Goal: Use online tool/utility: Use online tool/utility

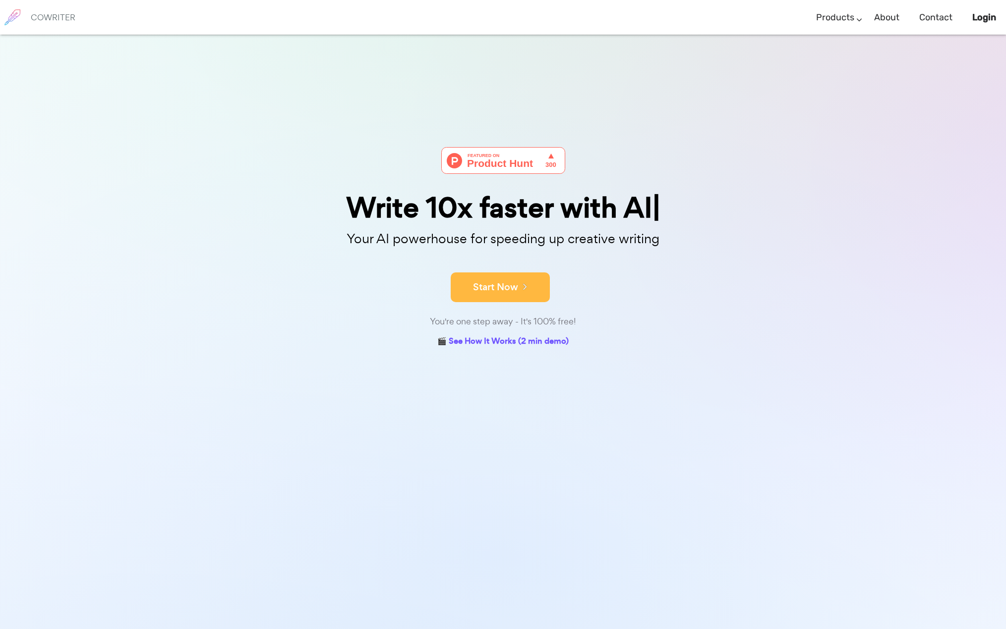
click at [523, 283] on icon at bounding box center [522, 286] width 9 height 11
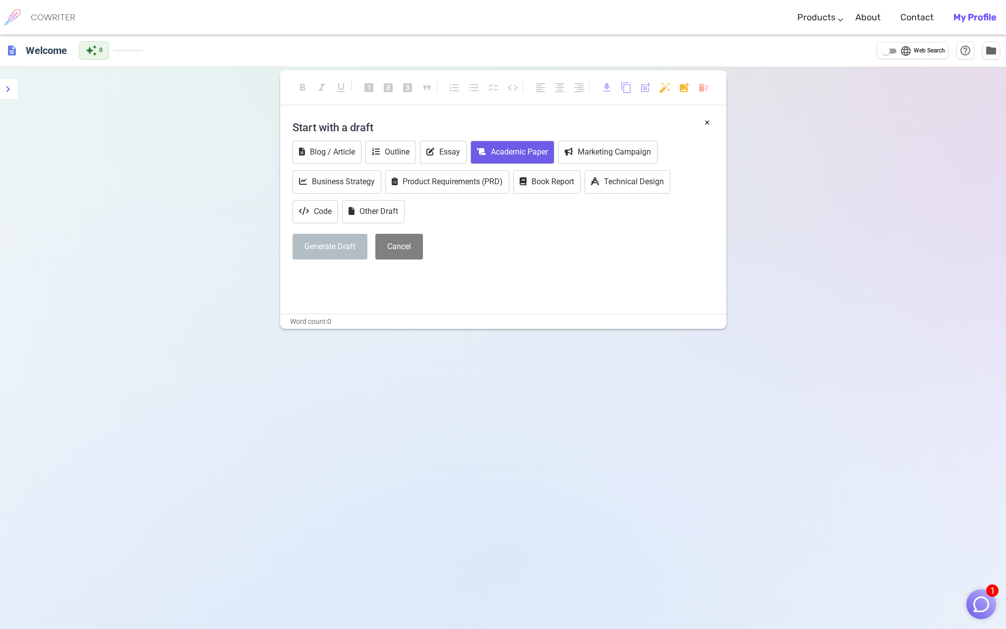
click at [527, 151] on button "Academic Paper" at bounding box center [512, 152] width 84 height 23
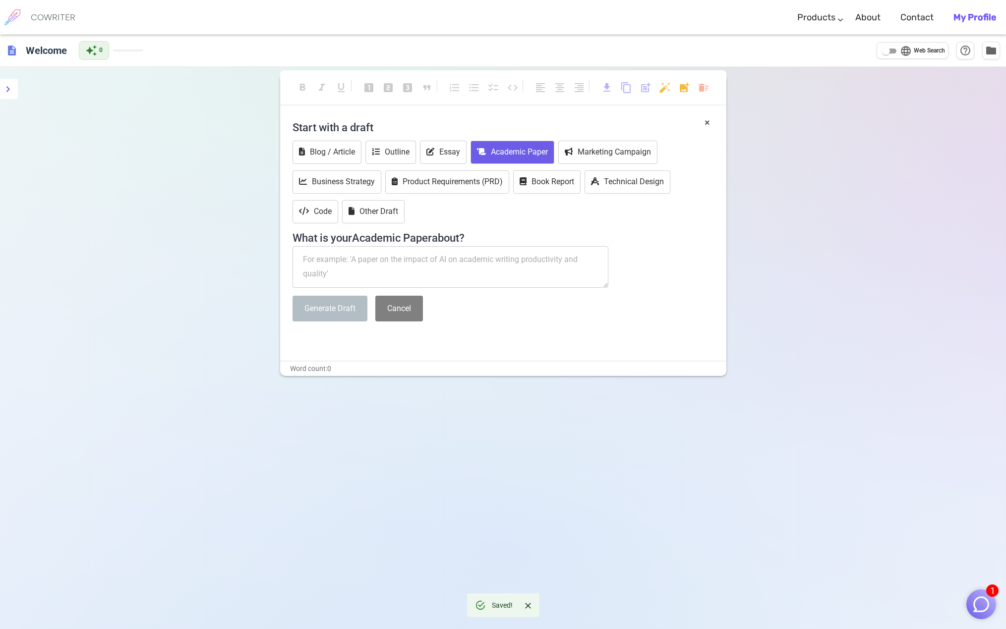
click at [408, 264] on textarea at bounding box center [450, 267] width 316 height 42
click at [407, 263] on textarea at bounding box center [450, 267] width 316 height 42
click at [409, 262] on textarea at bounding box center [450, 267] width 316 height 42
click at [380, 153] on icon at bounding box center [376, 152] width 8 height 8
click at [426, 151] on button "Essay" at bounding box center [443, 152] width 47 height 23
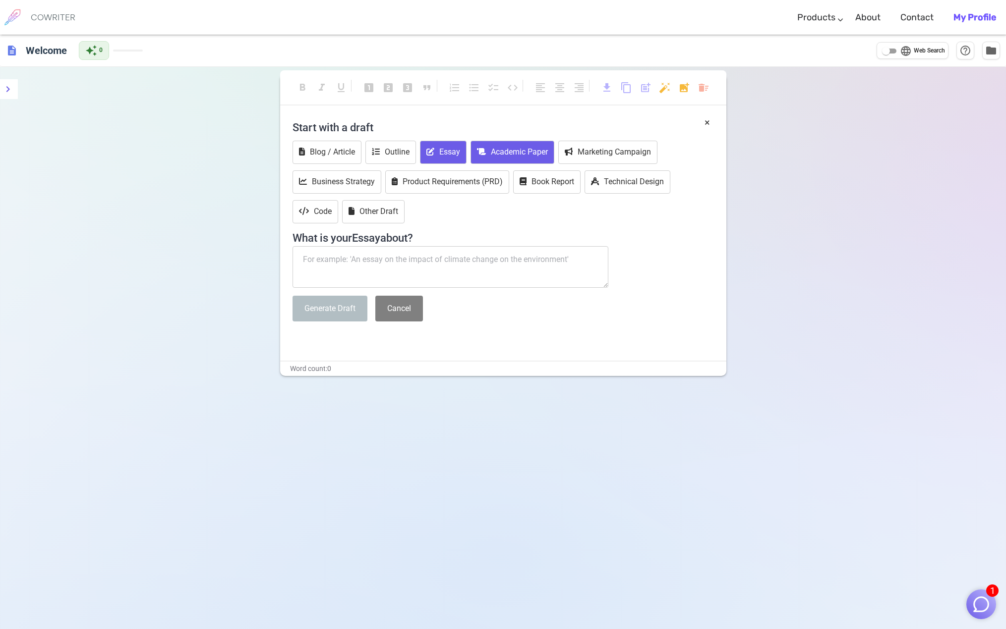
click at [485, 151] on icon at bounding box center [481, 152] width 9 height 8
click at [410, 253] on textarea at bounding box center [450, 267] width 316 height 42
click at [336, 306] on button "Generate Draft" at bounding box center [329, 309] width 75 height 26
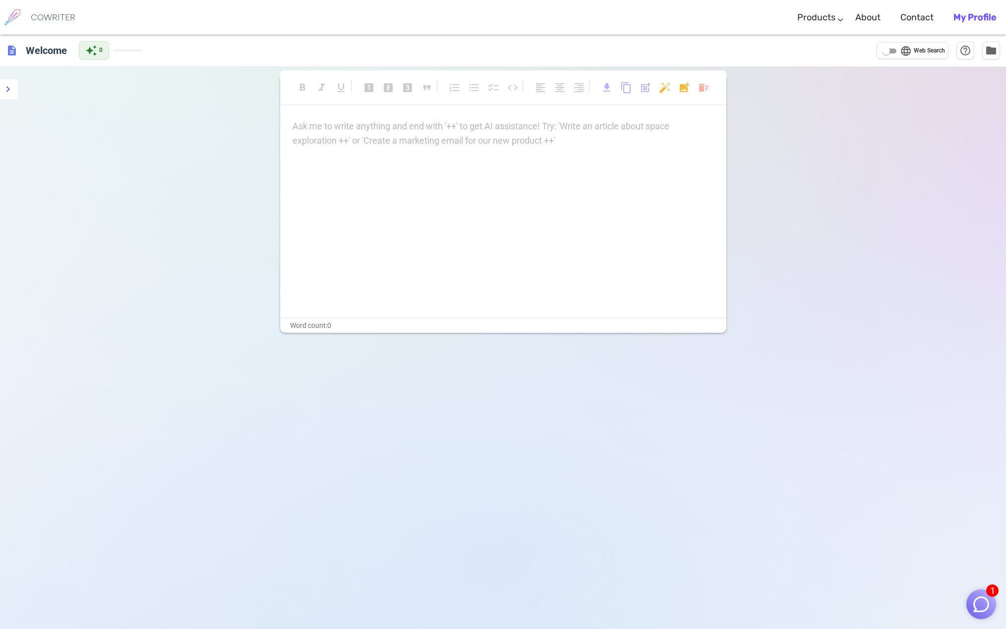
click at [353, 260] on div "Ask me to write anything and end with '++' to get AI assistance! Try: 'Write an…" at bounding box center [503, 218] width 446 height 198
click at [363, 189] on div "Ask me to write anything and end with '++' to get AI assistance! Try: 'Write an…" at bounding box center [503, 218] width 446 height 198
click at [388, 163] on div "Ask me to write anything and end with '++' to get AI assistance! Try: 'Write an…" at bounding box center [503, 218] width 446 height 198
drag, startPoint x: 391, startPoint y: 140, endPoint x: 379, endPoint y: 137, distance: 12.1
click at [391, 139] on div "Ask me to write anything and end with '++' to get AI assistance! Try: 'Write an…" at bounding box center [502, 133] width 421 height 28
